Goal: Information Seeking & Learning: Learn about a topic

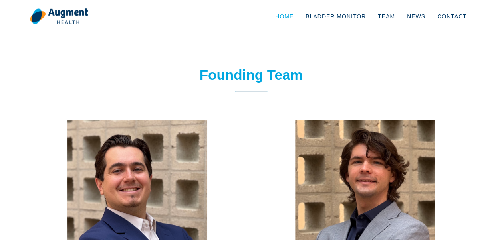
click at [300, 20] on link "Home" at bounding box center [284, 16] width 30 height 26
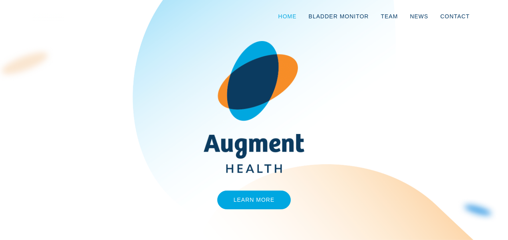
click at [300, 18] on link "Home" at bounding box center [287, 16] width 30 height 26
click at [253, 194] on link "Learn More" at bounding box center [254, 200] width 74 height 19
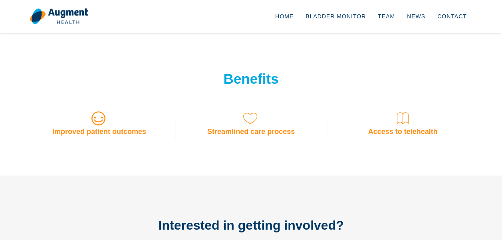
scroll to position [599, 0]
